Goal: Task Accomplishment & Management: Manage account settings

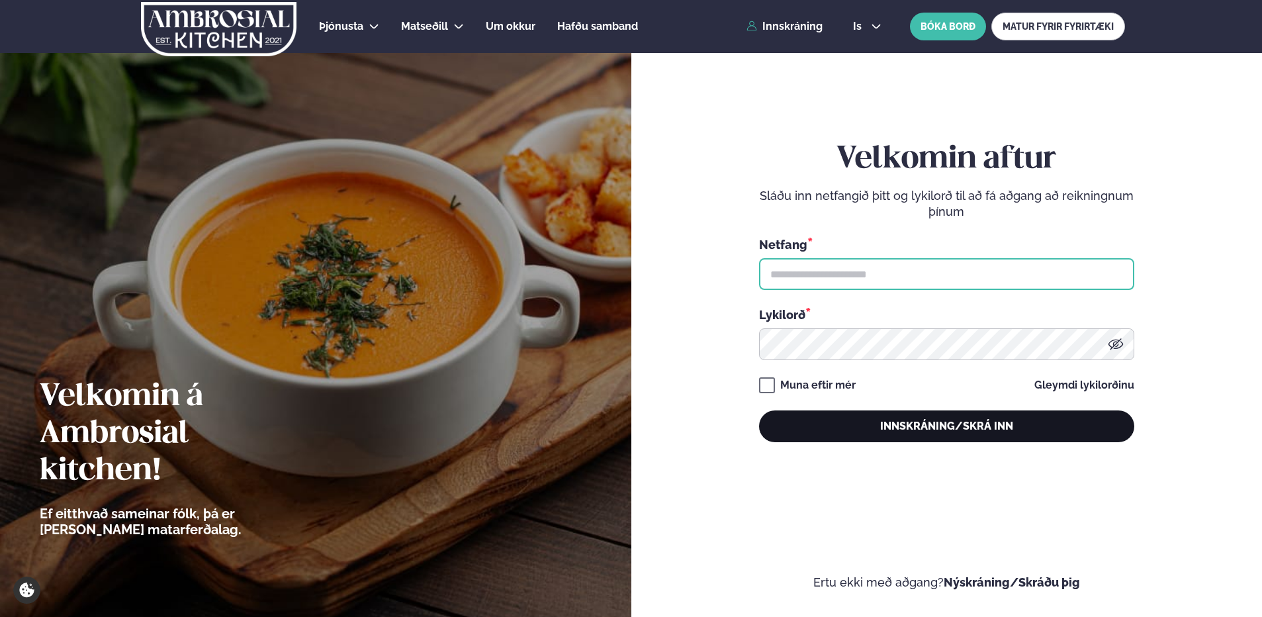
type input "**********"
click at [996, 418] on button "Innskráning/Skrá inn" at bounding box center [946, 426] width 375 height 32
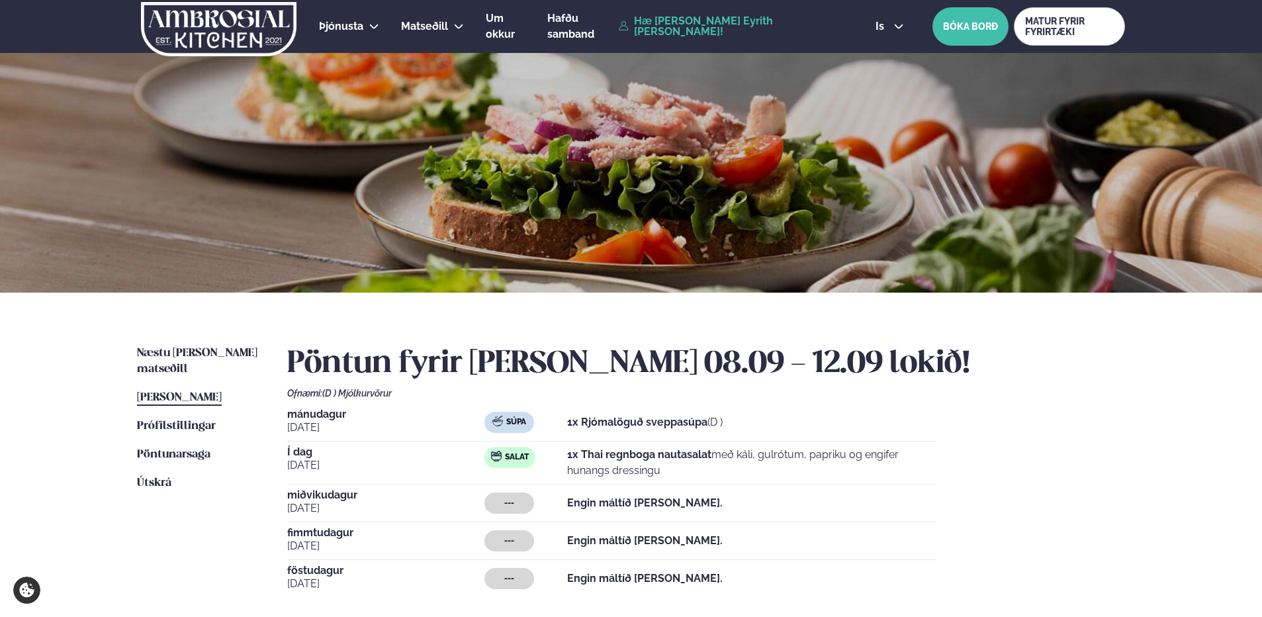
click at [222, 392] on span "[PERSON_NAME]" at bounding box center [179, 397] width 85 height 11
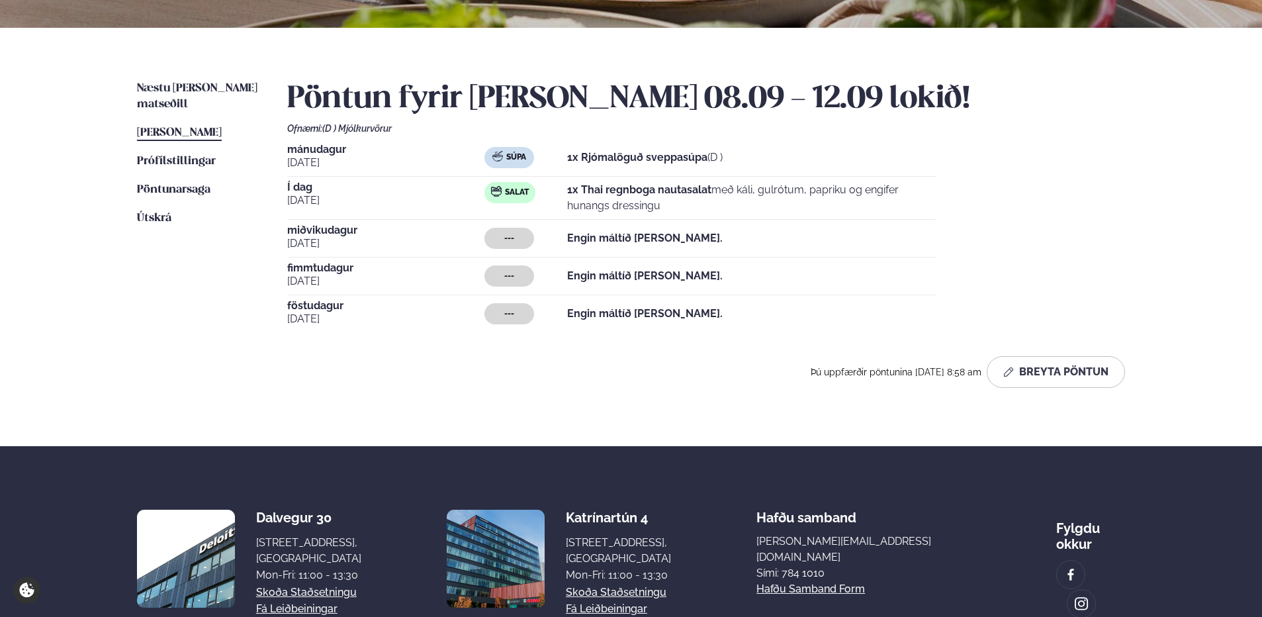
scroll to position [331, 0]
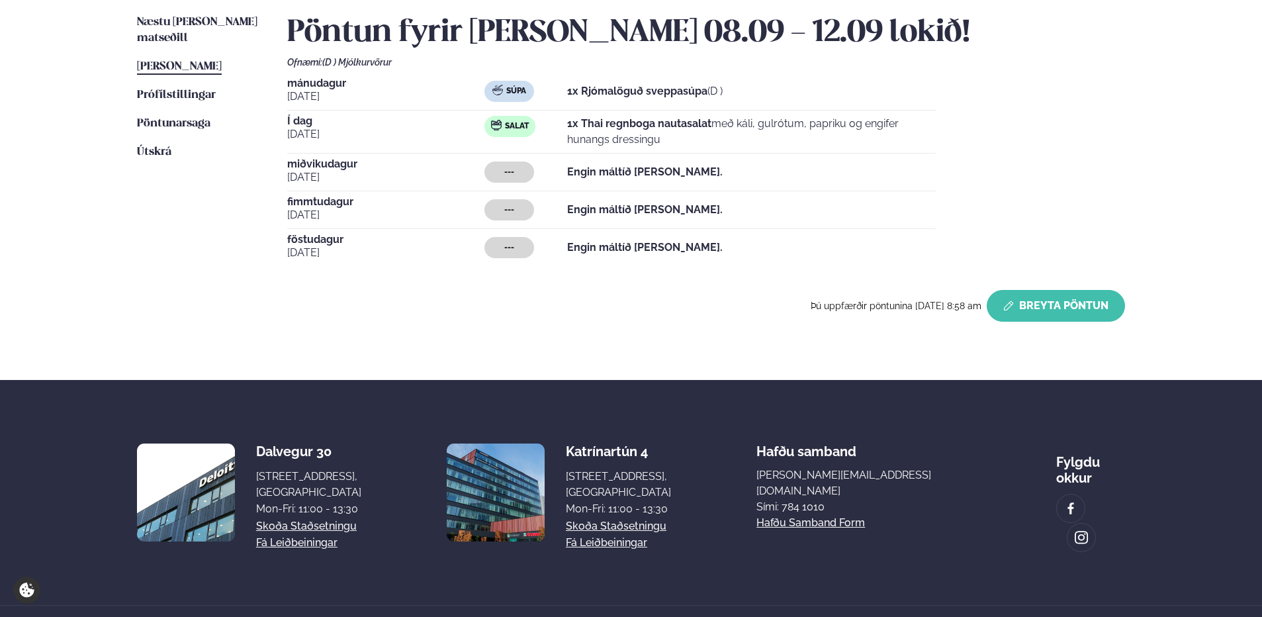
click at [1063, 304] on button "Breyta Pöntun" at bounding box center [1056, 306] width 138 height 32
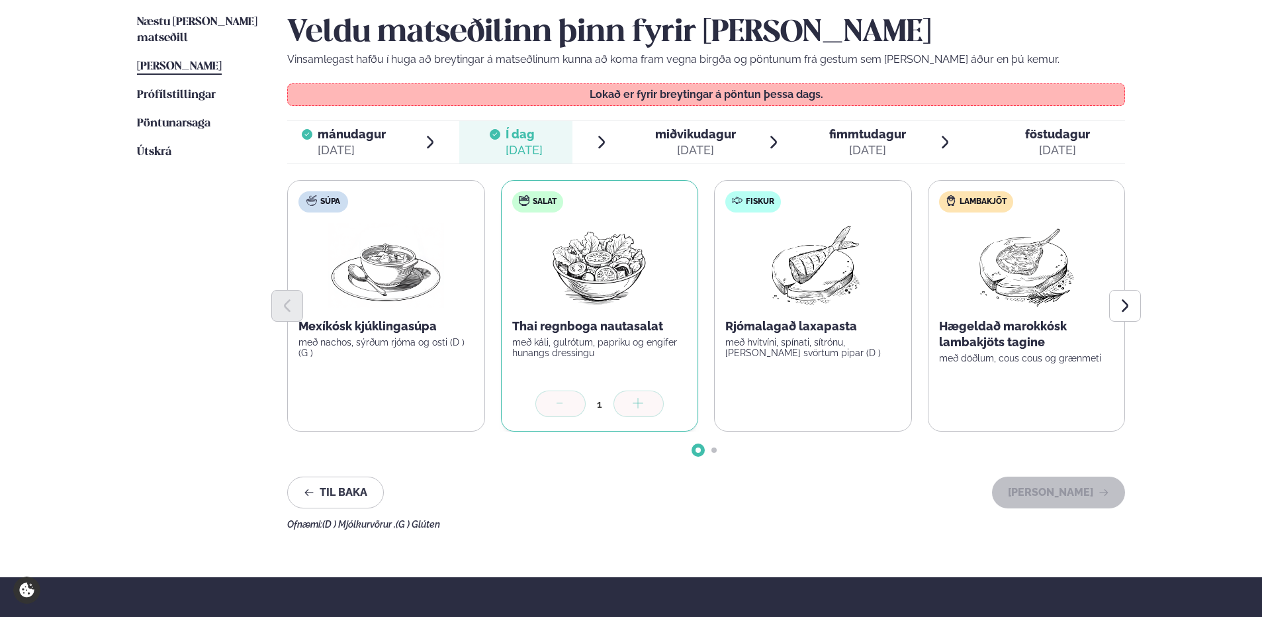
click at [683, 139] on span "miðvikudagur" at bounding box center [695, 134] width 81 height 14
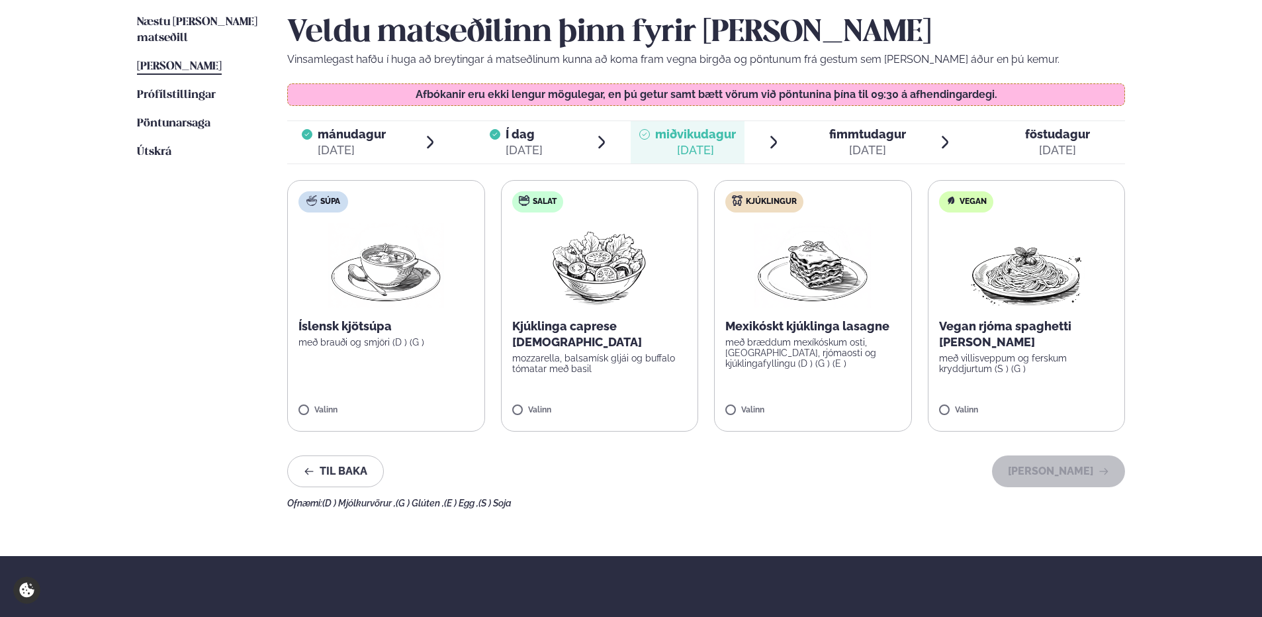
click at [892, 180] on label "Kjúklingur Mexikóskt kjúklinga lasagne með bræddum mexíkóskum osti, [GEOGRAPHIC…" at bounding box center [813, 306] width 198 height 252
click at [765, 408] on div at bounding box center [774, 404] width 50 height 26
click at [822, 134] on icon at bounding box center [819, 134] width 11 height 11
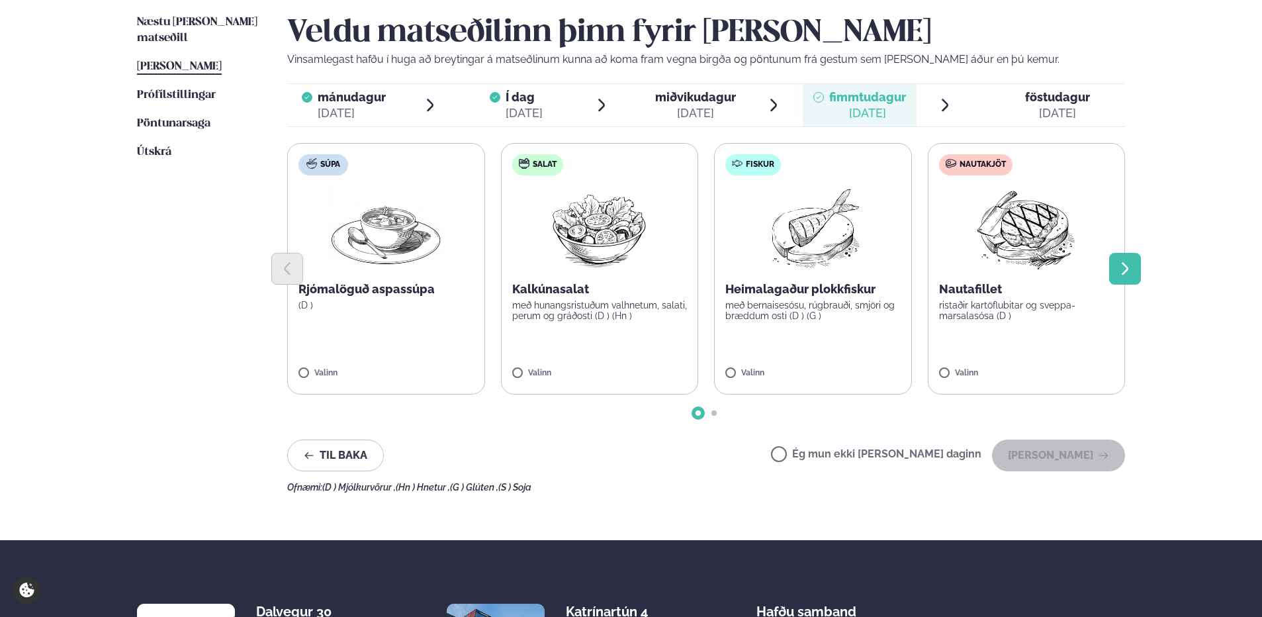
click at [1122, 269] on icon "Next slide" at bounding box center [1125, 269] width 16 height 16
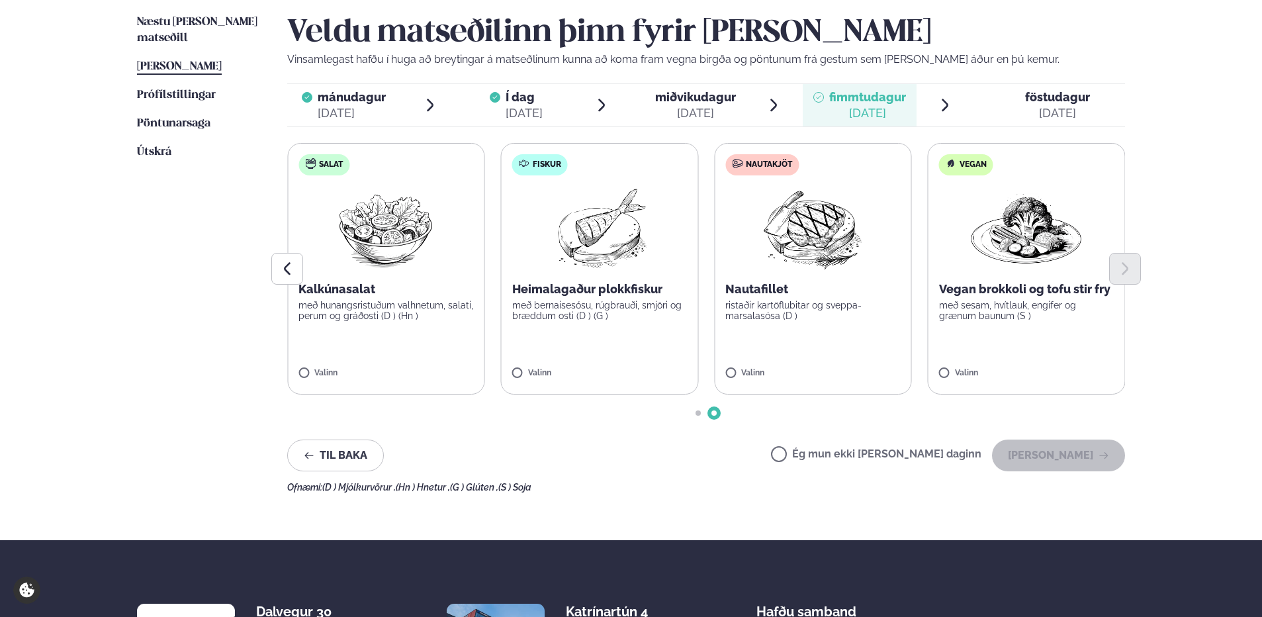
click at [1068, 107] on div "[DATE]" at bounding box center [1057, 113] width 65 height 16
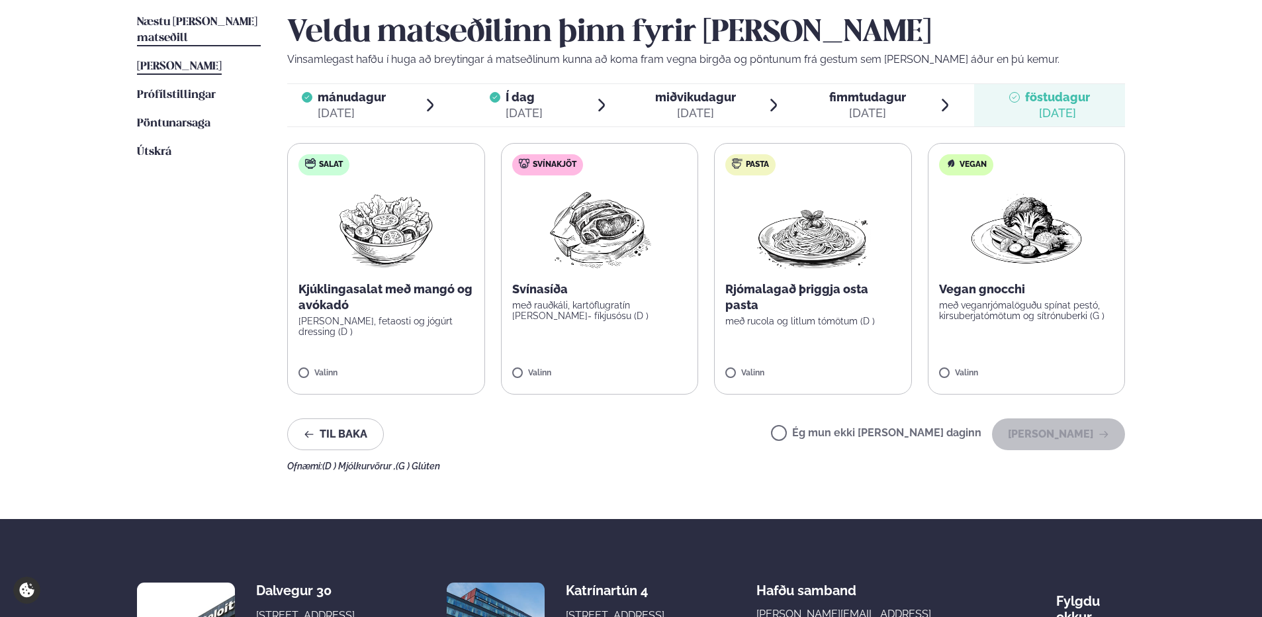
click at [213, 17] on span "Næstu [PERSON_NAME] matseðill" at bounding box center [197, 30] width 120 height 27
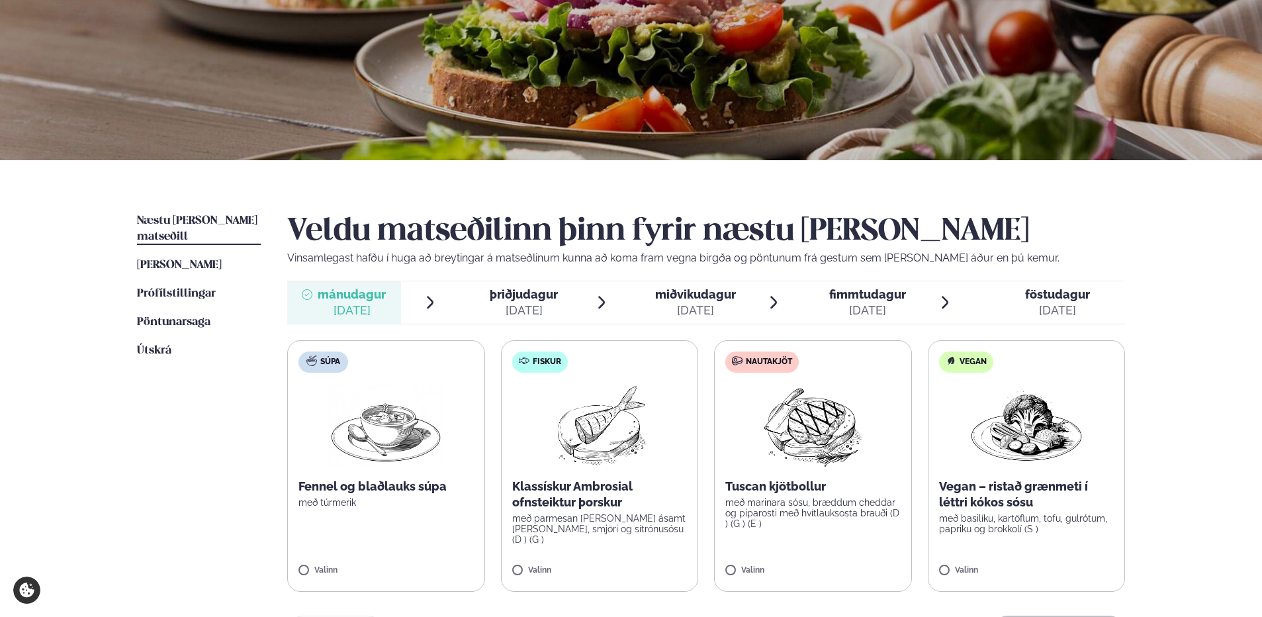
scroll to position [331, 0]
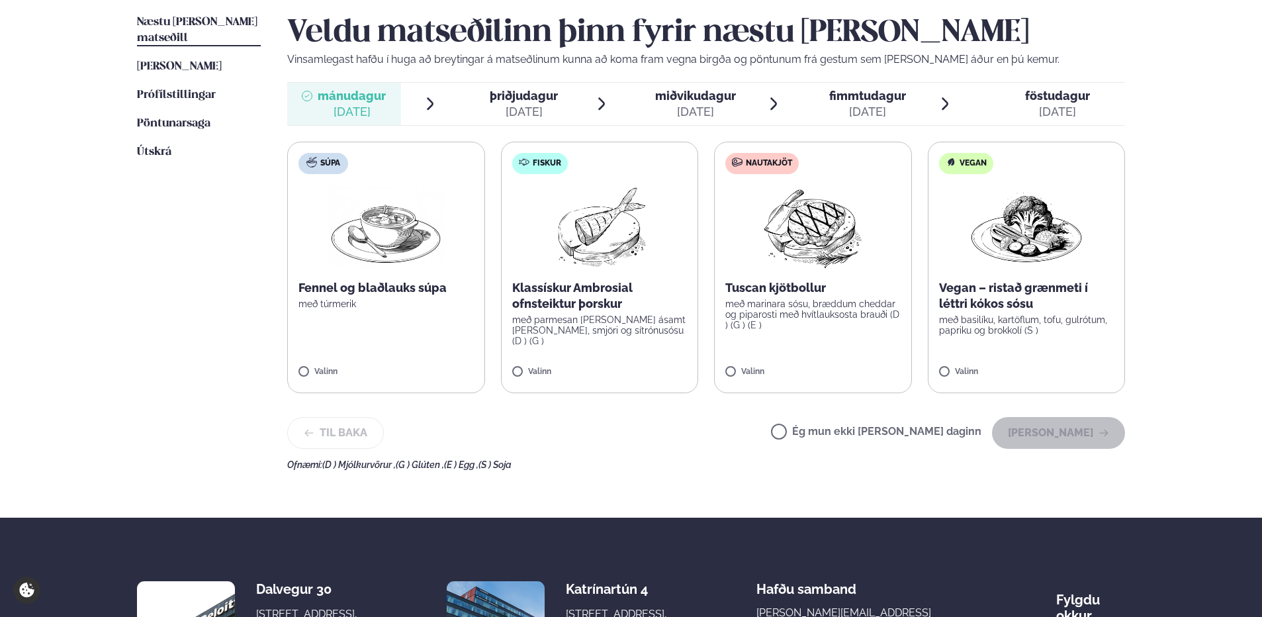
click at [518, 95] on span "þriðjudagur" at bounding box center [524, 96] width 68 height 14
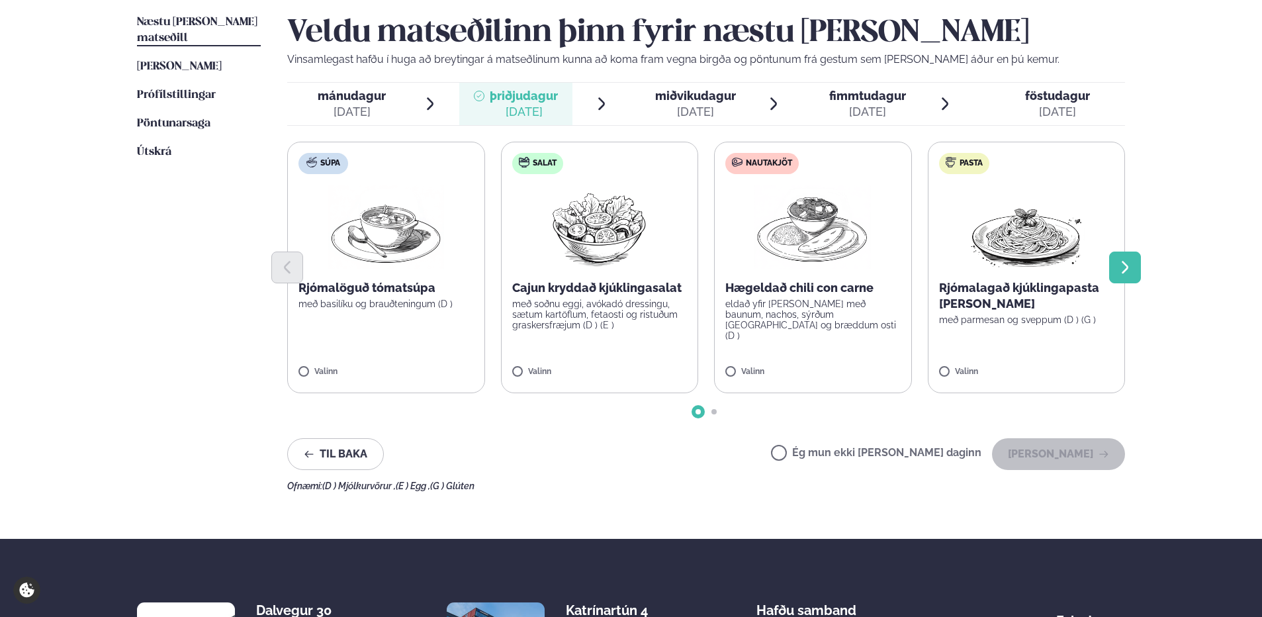
click at [1131, 266] on icon "Next slide" at bounding box center [1125, 268] width 16 height 16
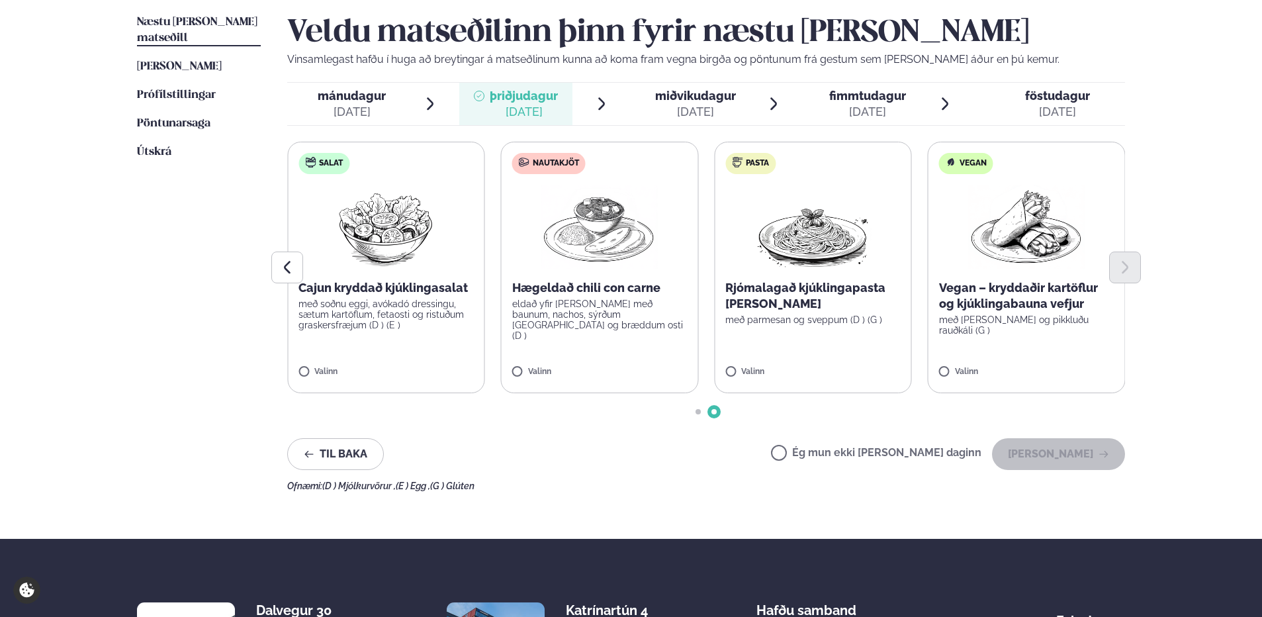
click at [673, 93] on span "miðvikudagur" at bounding box center [695, 96] width 81 height 14
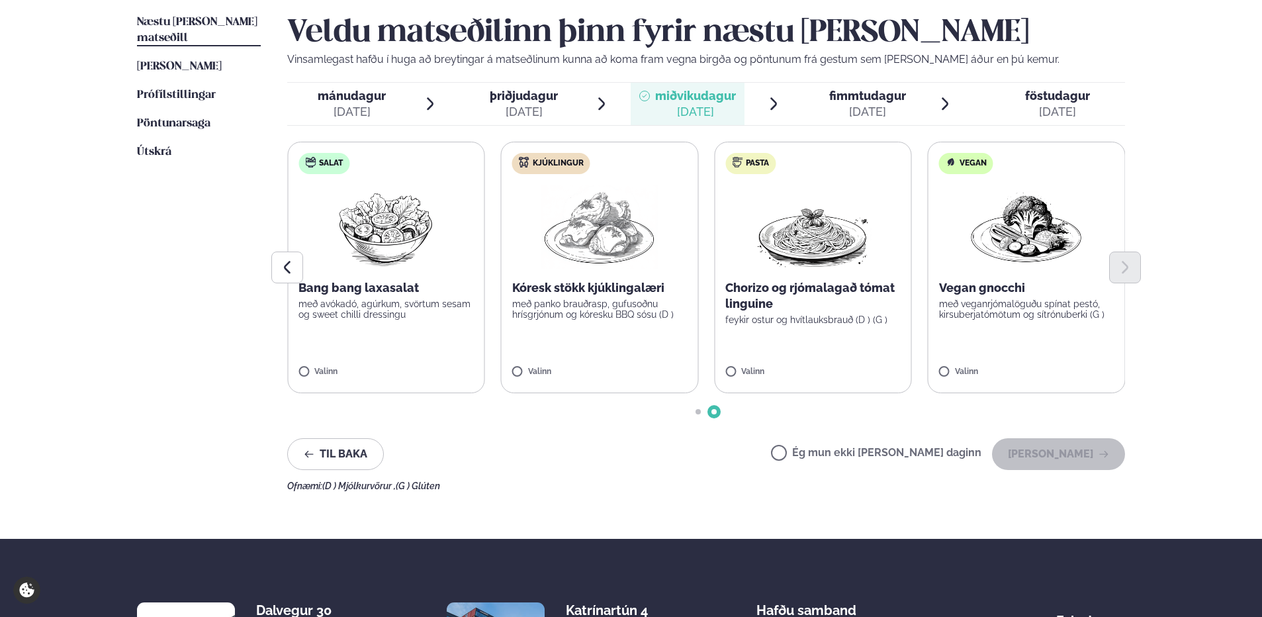
click at [914, 106] on span "fimmtudagur fim. [DATE]" at bounding box center [860, 104] width 114 height 42
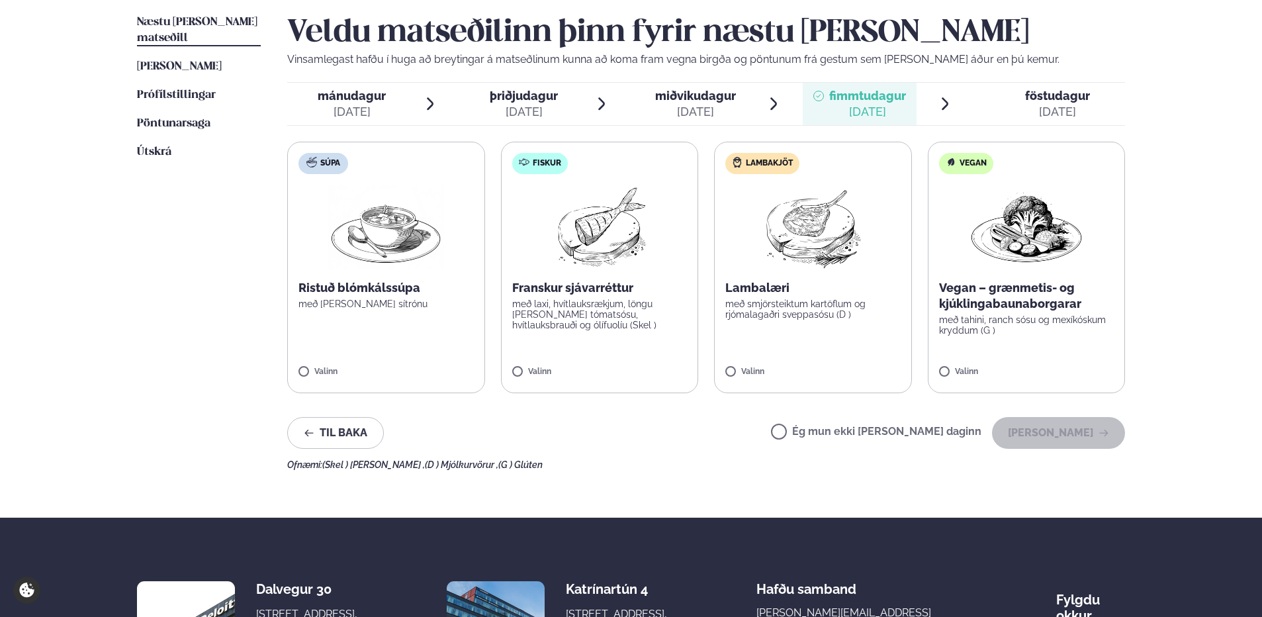
click at [1054, 97] on span "föstudagur" at bounding box center [1057, 96] width 65 height 14
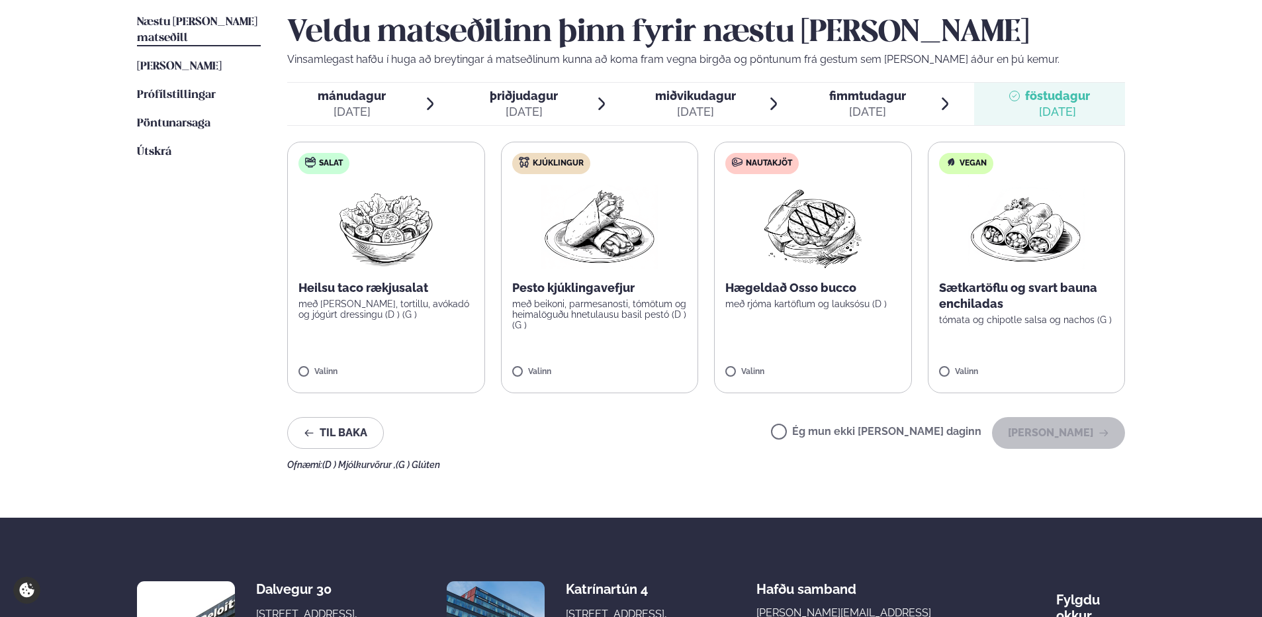
click at [849, 89] on span "fimmtudagur" at bounding box center [867, 96] width 77 height 14
